Goal: Information Seeking & Learning: Learn about a topic

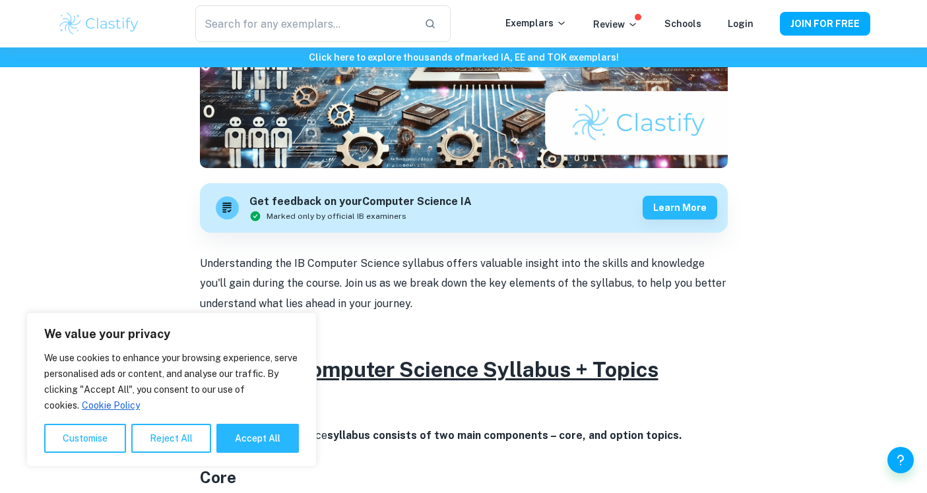
scroll to position [421, 0]
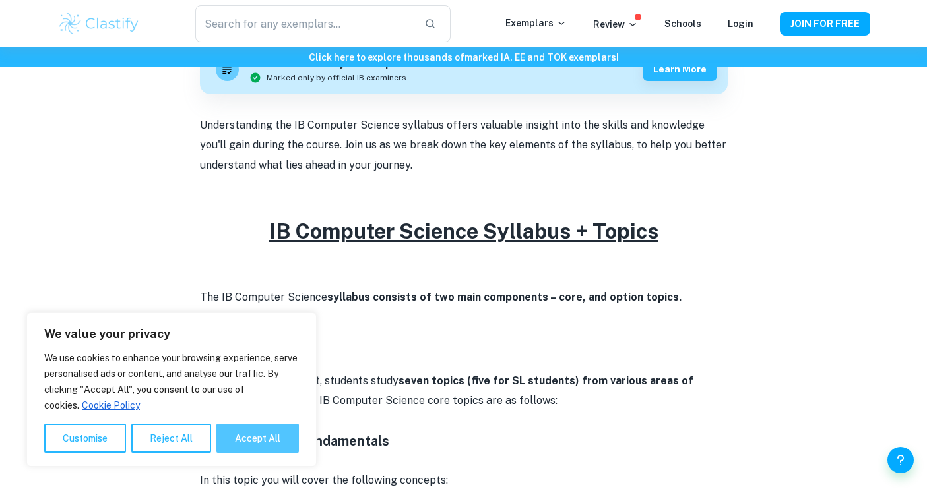
click at [263, 432] on button "Accept All" at bounding box center [257, 438] width 82 height 29
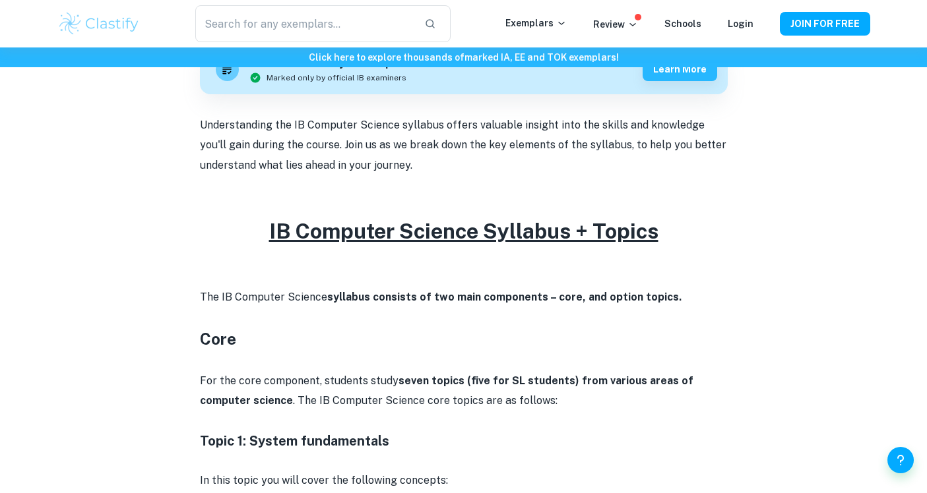
checkbox input "true"
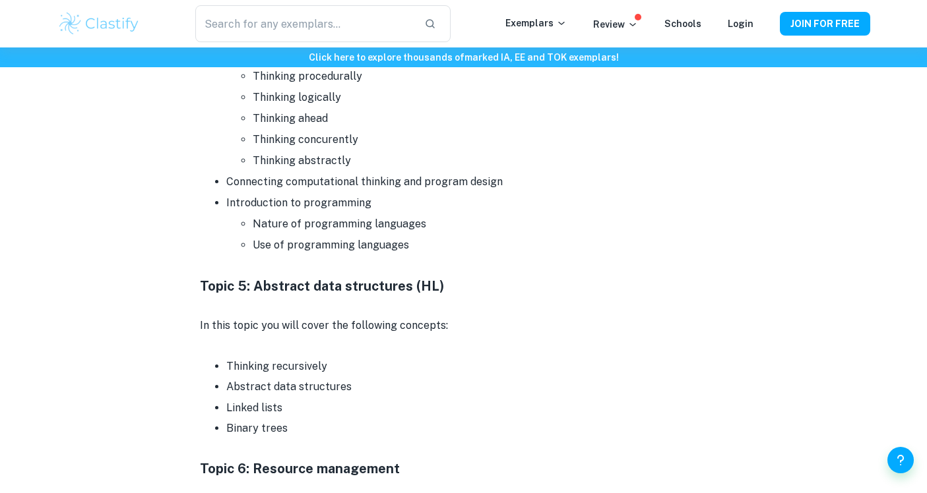
scroll to position [1569, 0]
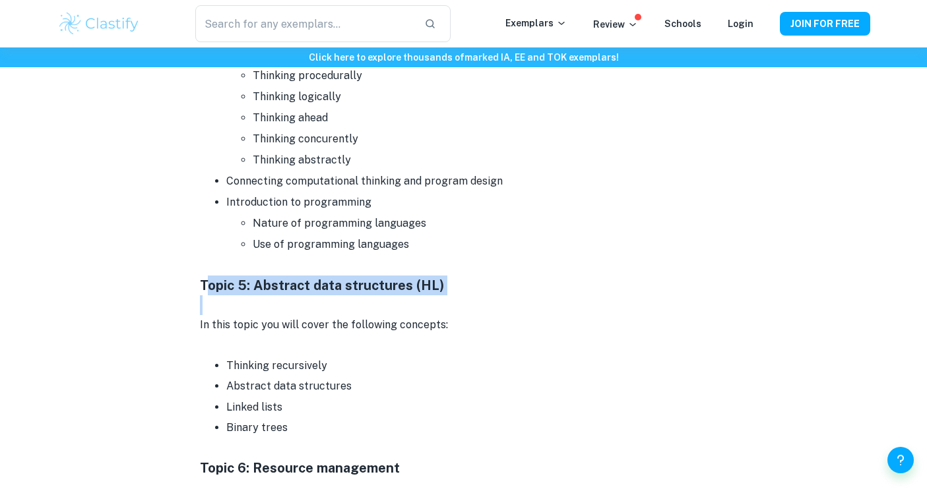
drag, startPoint x: 204, startPoint y: 282, endPoint x: 420, endPoint y: 307, distance: 217.2
click at [420, 307] on div "Understanding the IB Computer Science syllabus offers valuable insight into the…" at bounding box center [464, 465] width 528 height 2994
click at [420, 307] on p at bounding box center [464, 305] width 528 height 20
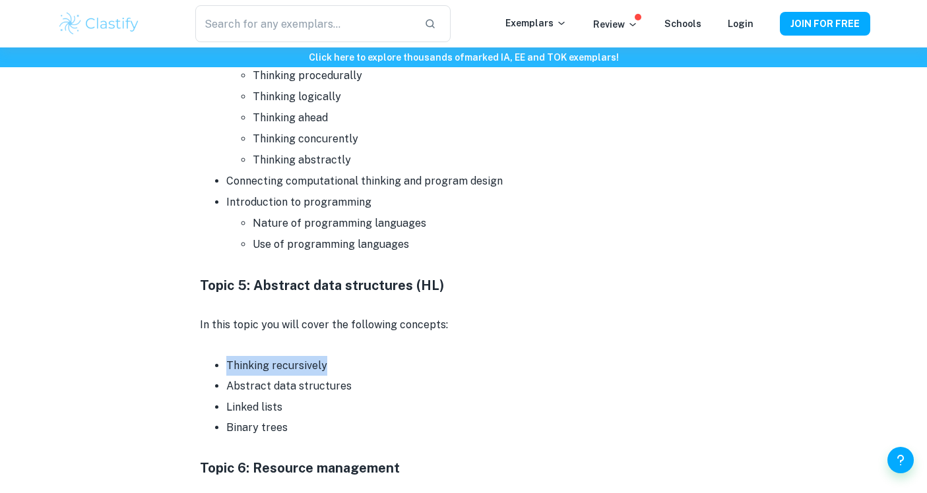
drag, startPoint x: 227, startPoint y: 367, endPoint x: 348, endPoint y: 365, distance: 121.4
click at [348, 365] on p "Thinking recursively" at bounding box center [476, 366] width 501 height 20
click at [235, 406] on p "Linked lists" at bounding box center [476, 408] width 501 height 20
click at [243, 442] on p at bounding box center [464, 449] width 528 height 20
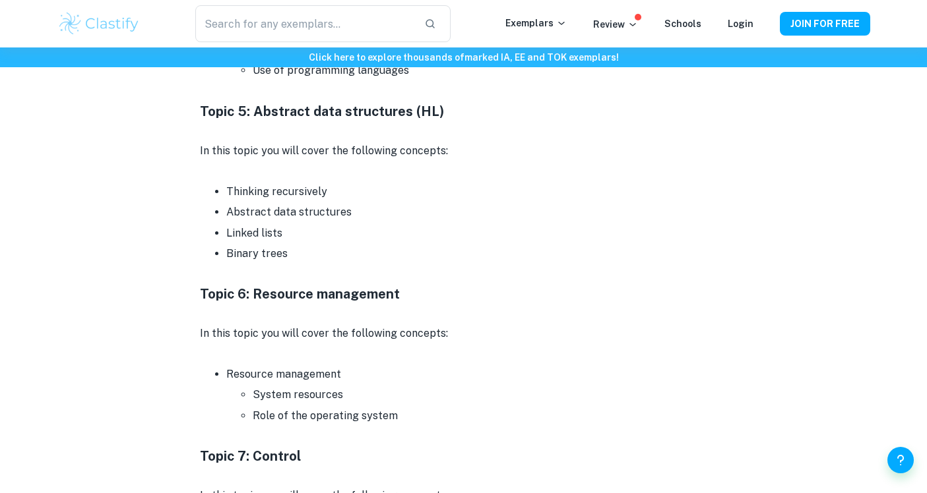
scroll to position [1744, 0]
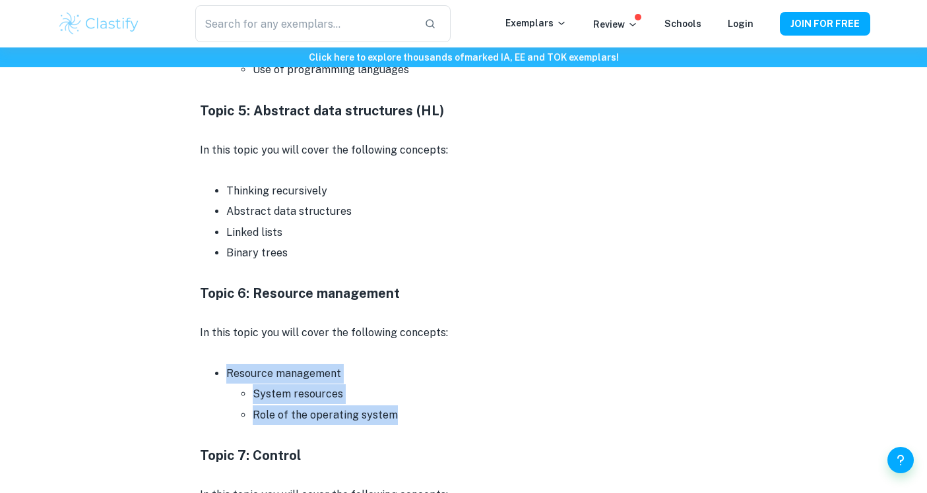
drag, startPoint x: 408, startPoint y: 424, endPoint x: 216, endPoint y: 371, distance: 199.1
click at [216, 371] on ul "Resource management System resources Role of the operating system" at bounding box center [464, 394] width 528 height 62
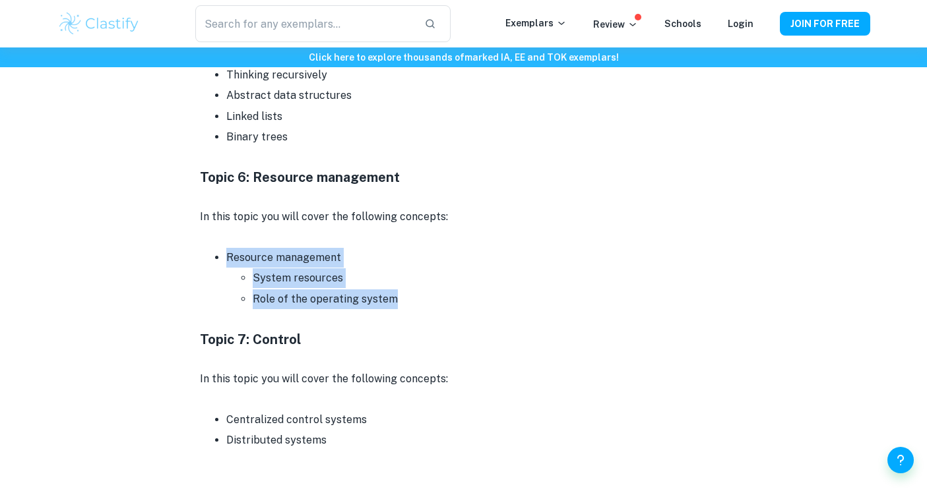
scroll to position [1861, 0]
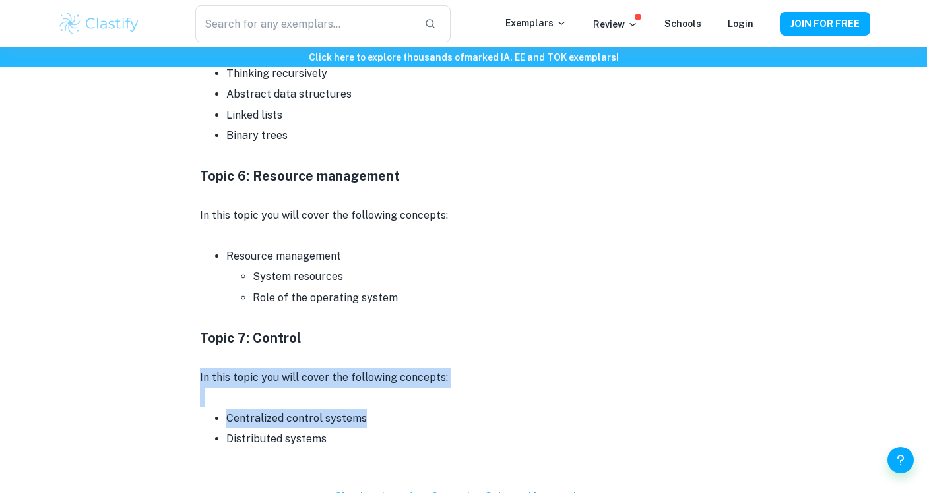
drag, startPoint x: 190, startPoint y: 381, endPoint x: 428, endPoint y: 418, distance: 241.0
click at [428, 418] on div "IB Computer Science Syllabus + Topics By [PERSON_NAME] • [DATE] Get feedback on…" at bounding box center [463, 28] width 813 height 3576
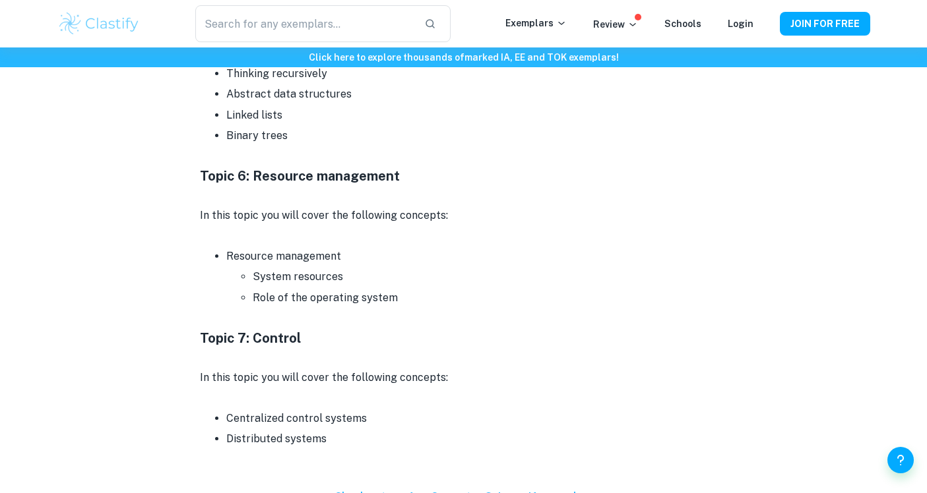
click at [364, 433] on p "Distributed systems" at bounding box center [476, 439] width 501 height 20
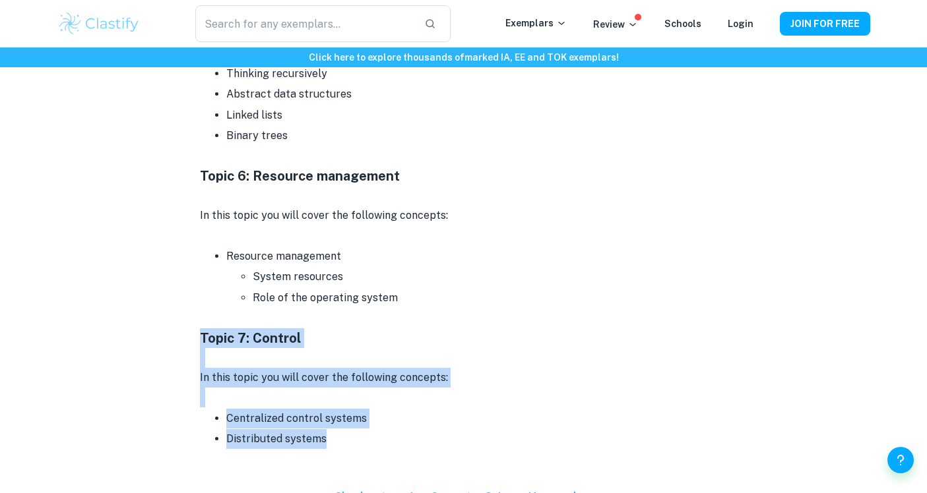
drag, startPoint x: 361, startPoint y: 434, endPoint x: 153, endPoint y: 333, distance: 231.6
click at [153, 333] on div "IB Computer Science Syllabus + Topics By [PERSON_NAME] • [DATE] Get feedback on…" at bounding box center [463, 28] width 813 height 3576
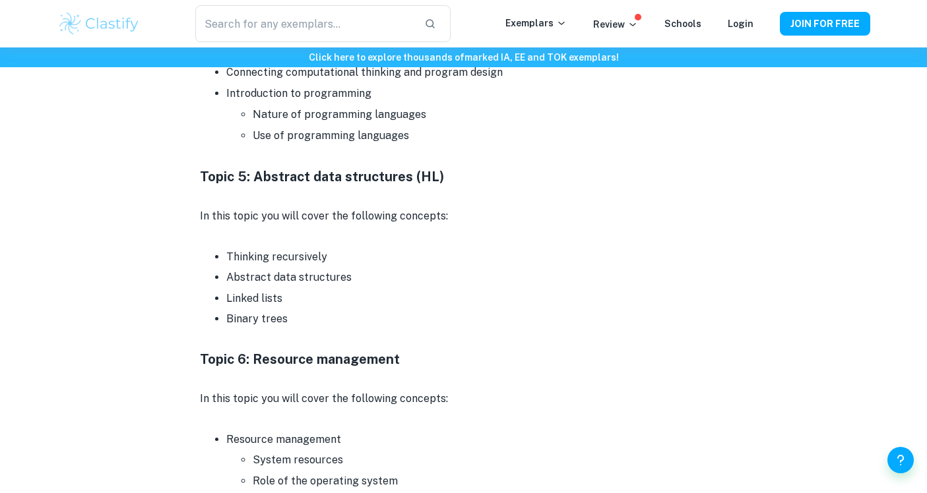
scroll to position [1676, 0]
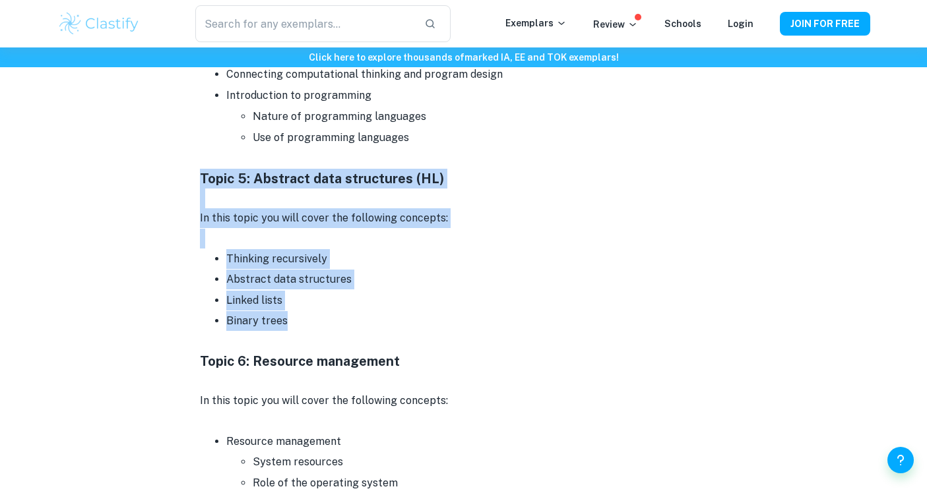
drag, startPoint x: 195, startPoint y: 179, endPoint x: 388, endPoint y: 321, distance: 239.7
click at [388, 321] on div "IB Computer Science Syllabus + Topics By [PERSON_NAME] • [DATE] Get feedback on…" at bounding box center [463, 214] width 813 height 3576
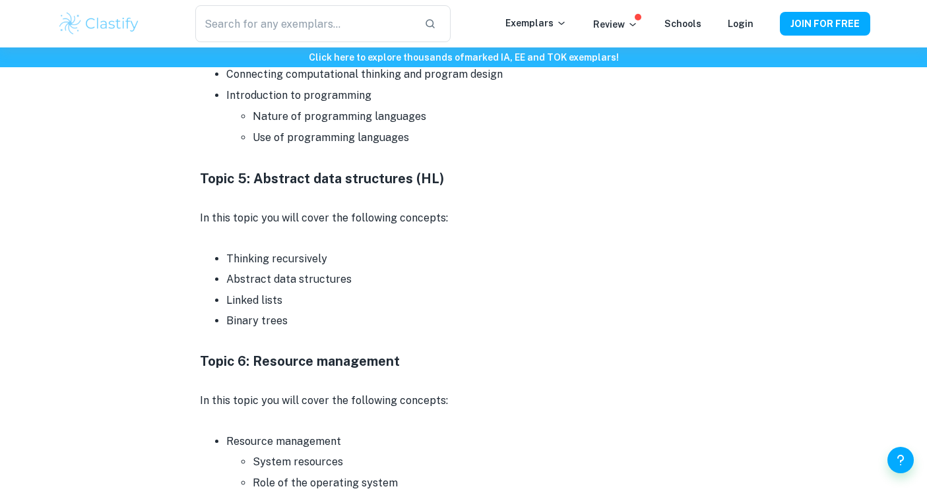
click at [256, 292] on p "Linked lists" at bounding box center [476, 301] width 501 height 20
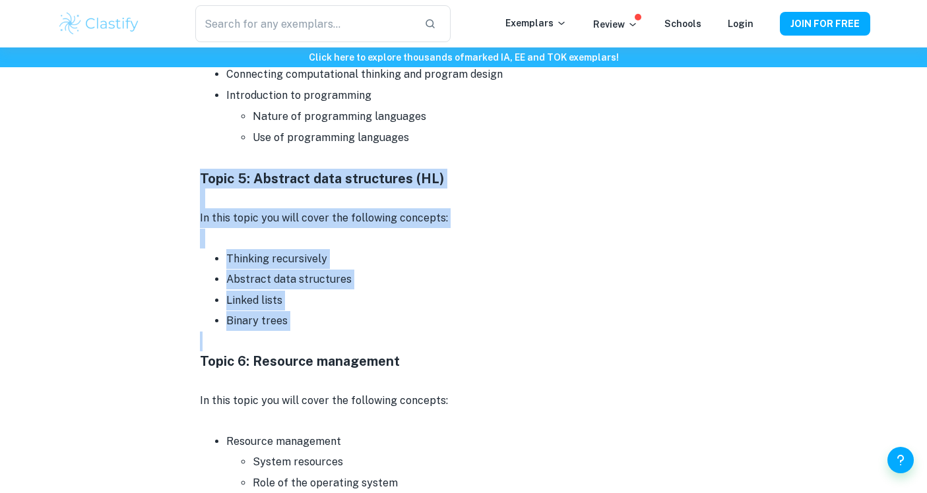
drag, startPoint x: 319, startPoint y: 339, endPoint x: 171, endPoint y: 177, distance: 219.0
click at [171, 177] on div "IB Computer Science Syllabus + Topics By [PERSON_NAME] • [DATE] Get feedback on…" at bounding box center [463, 214] width 813 height 3576
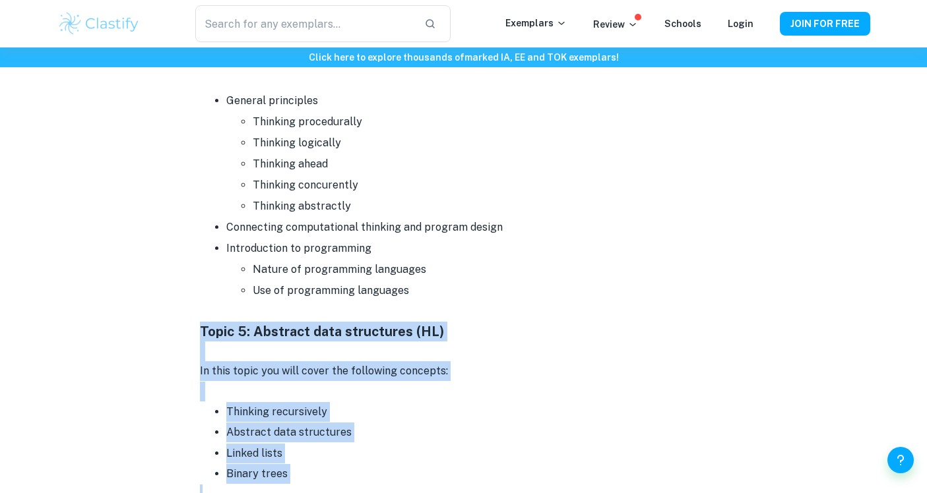
scroll to position [1694, 0]
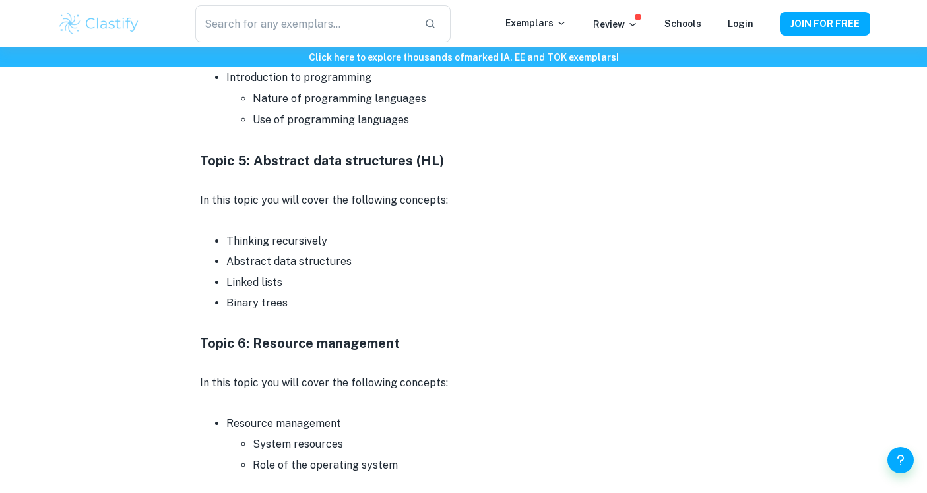
click at [305, 221] on p at bounding box center [464, 221] width 528 height 20
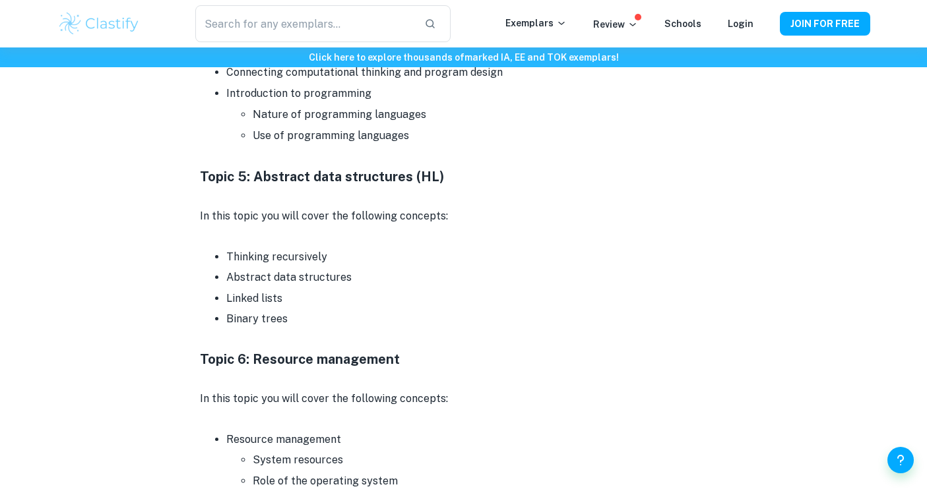
scroll to position [1590, 0]
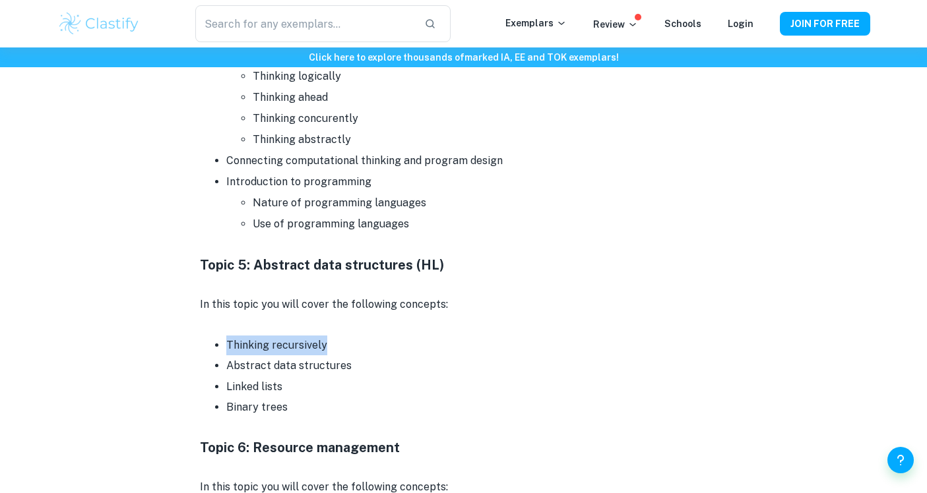
drag, startPoint x: 228, startPoint y: 344, endPoint x: 334, endPoint y: 354, distance: 107.3
click at [334, 354] on p "Thinking recursively" at bounding box center [476, 346] width 501 height 20
click at [354, 352] on p "Thinking recursively" at bounding box center [476, 346] width 501 height 20
